Goal: Check status

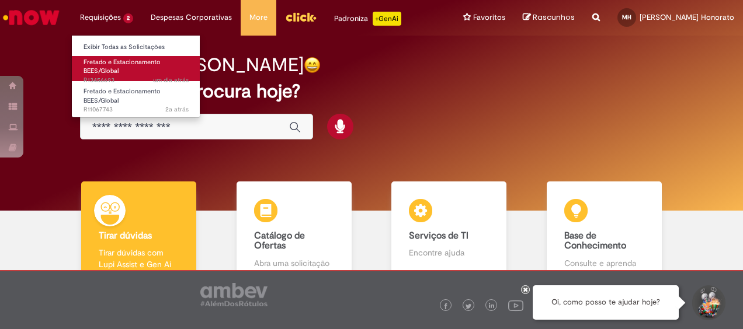
click at [140, 72] on link "Fretado e Estacionamento BEES/Global um dia atrás um dia atrás R13456693" at bounding box center [136, 68] width 128 height 25
click at [93, 65] on span "Fretado e Estacionamento BEES/Global" at bounding box center [121, 67] width 77 height 18
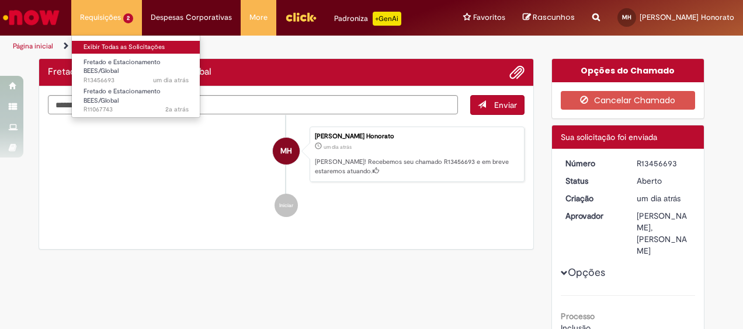
click at [116, 46] on link "Exibir Todas as Solicitações" at bounding box center [136, 47] width 128 height 13
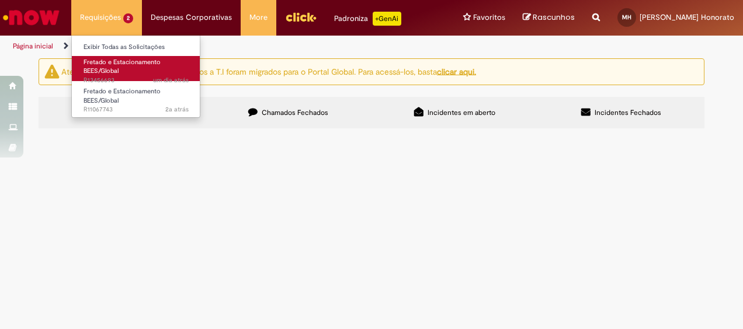
click at [106, 64] on span "Fretado e Estacionamento BEES/Global" at bounding box center [121, 67] width 77 height 18
click at [104, 65] on span "Fretado e Estacionamento BEES/Global" at bounding box center [121, 67] width 77 height 18
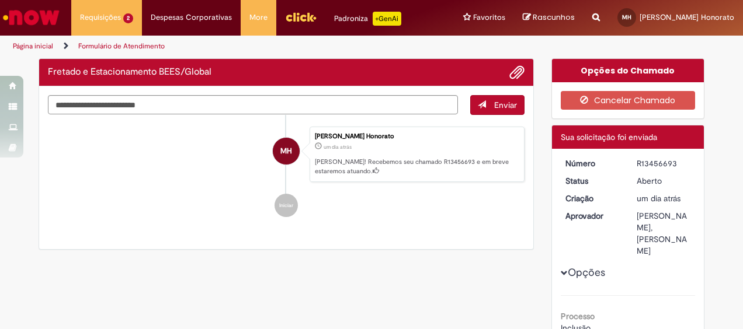
drag, startPoint x: 175, startPoint y: 173, endPoint x: 172, endPoint y: 181, distance: 8.4
click at [174, 179] on li "MH [PERSON_NAME] Honorato um dia atrás um dia atrás [PERSON_NAME]! Recebemos se…" at bounding box center [286, 155] width 476 height 56
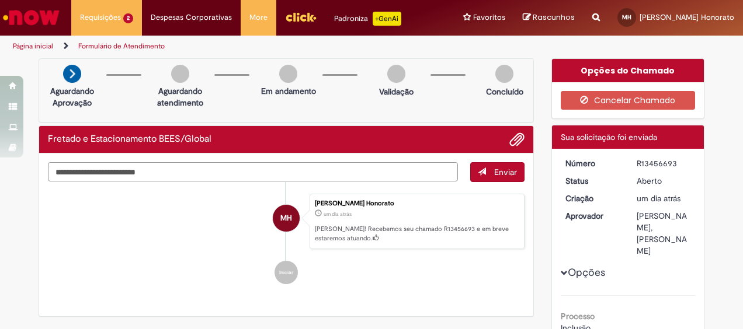
drag, startPoint x: 152, startPoint y: 179, endPoint x: 152, endPoint y: 186, distance: 7.0
click at [152, 182] on div "Enviar MH [PERSON_NAME] Honorato um dia atrás um dia atrás [PERSON_NAME]! Receb…" at bounding box center [286, 172] width 476 height 20
click at [122, 138] on h2 "Fretado e Estacionamento BEES/Global" at bounding box center [129, 139] width 163 height 11
